Goal: Information Seeking & Learning: Learn about a topic

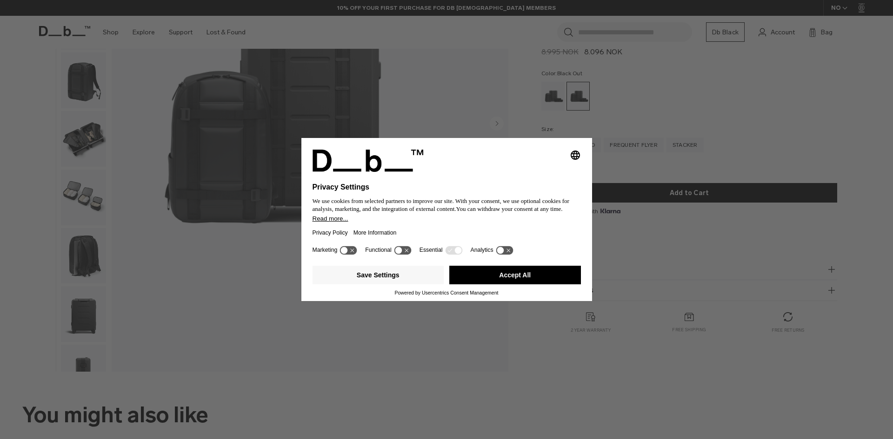
click at [502, 271] on button "Accept All" at bounding box center [515, 275] width 132 height 19
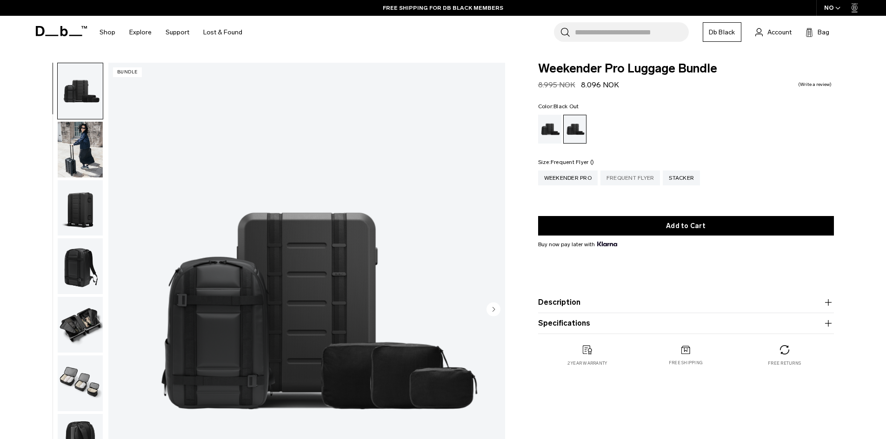
click at [637, 175] on div "Frequent Flyer" at bounding box center [630, 178] width 60 height 15
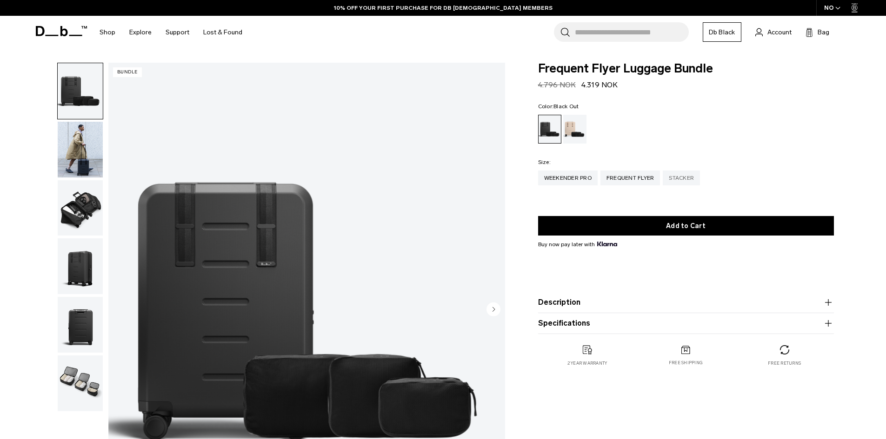
click at [692, 179] on div "Stacker" at bounding box center [681, 178] width 37 height 15
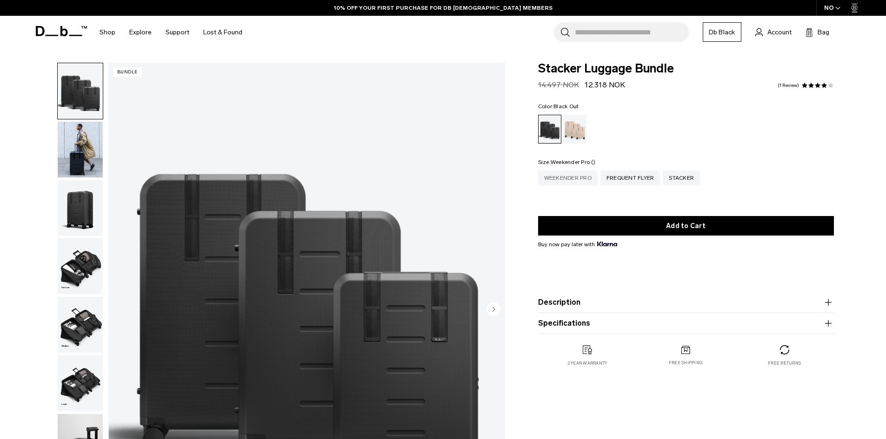
click at [566, 176] on div "Weekender Pro" at bounding box center [568, 178] width 60 height 15
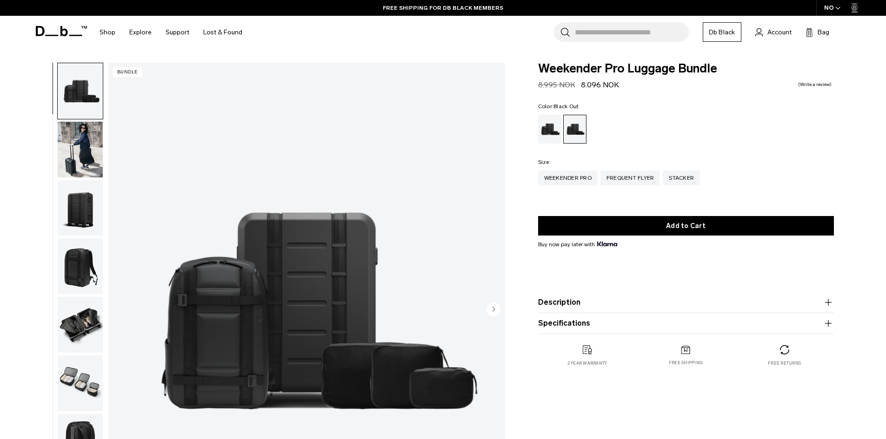
click at [603, 305] on button "Description" at bounding box center [686, 302] width 296 height 11
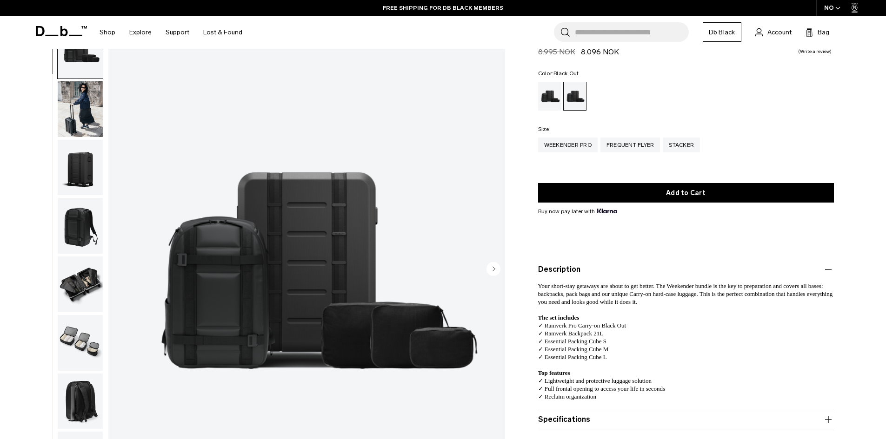
scroll to position [46, 0]
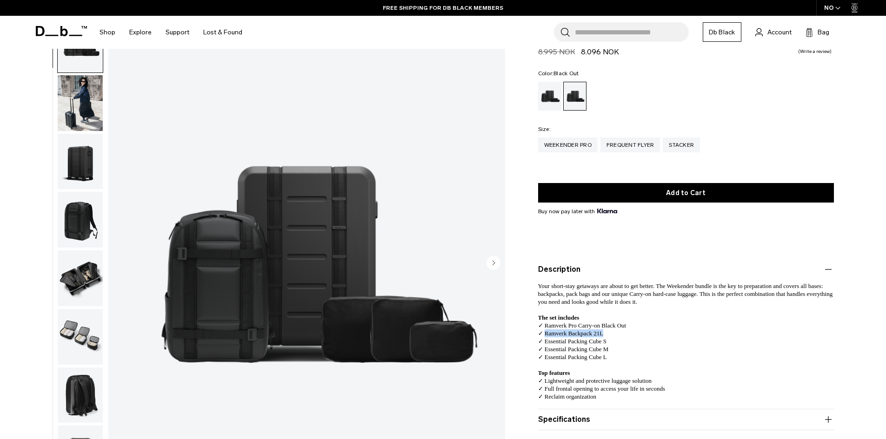
drag, startPoint x: 606, startPoint y: 333, endPoint x: 544, endPoint y: 335, distance: 61.4
click at [544, 335] on p "Your short-stay getaways are about to get better. The Weekender bundle is the k…" at bounding box center [686, 322] width 296 height 94
click at [544, 335] on span "✓ Ramverk Backpack 21L" at bounding box center [571, 333] width 66 height 7
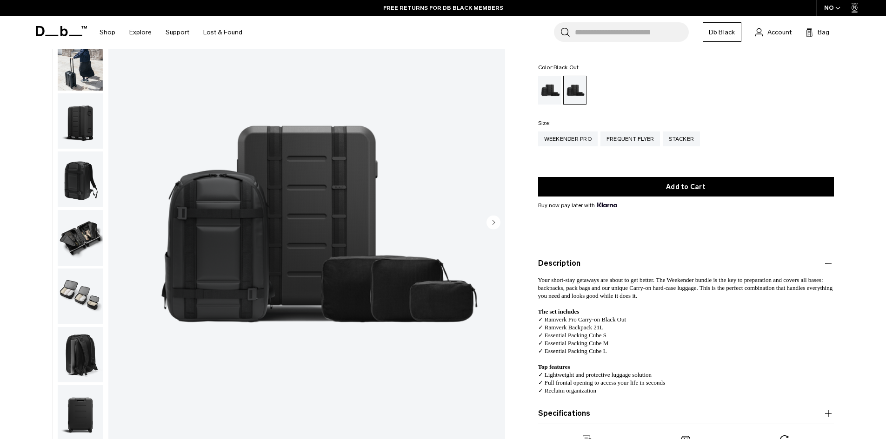
scroll to position [93, 0]
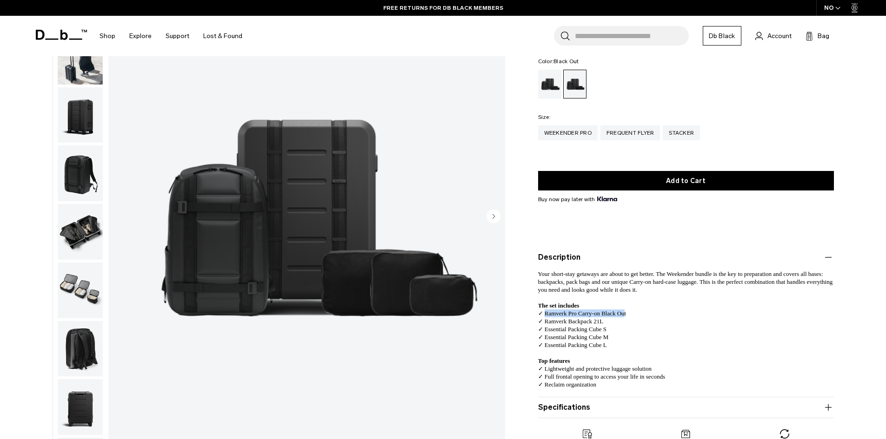
drag, startPoint x: 544, startPoint y: 316, endPoint x: 624, endPoint y: 317, distance: 80.4
click at [624, 317] on span "✓ Ramverk Pro Carry-on Black Out" at bounding box center [582, 313] width 88 height 7
drag, startPoint x: 607, startPoint y: 323, endPoint x: 544, endPoint y: 320, distance: 63.3
click at [544, 321] on p "Your short-stay getaways are about to get better. The Weekender bundle is the k…" at bounding box center [686, 310] width 296 height 94
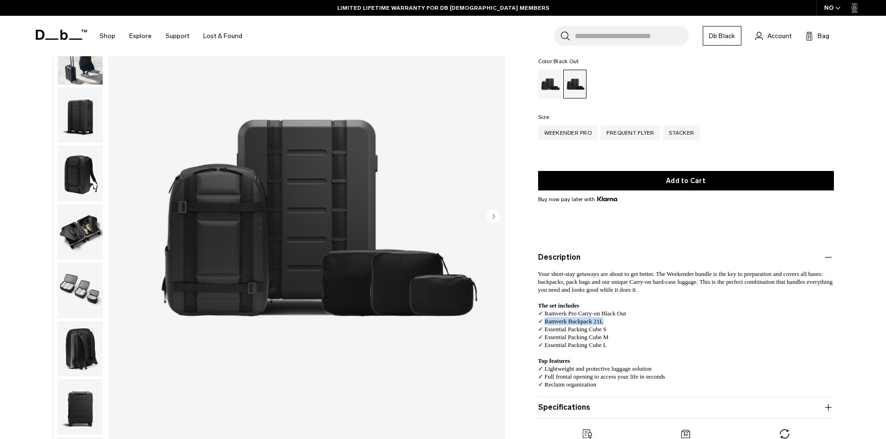
copy span "Ramverk Backpack 21L"
drag, startPoint x: 631, startPoint y: 316, endPoint x: 545, endPoint y: 311, distance: 85.7
click at [545, 311] on p "Your short-stay getaways are about to get better. The Weekender bundle is the k…" at bounding box center [686, 310] width 296 height 94
copy span "Ramverk Pro Carry-on Black Out"
